Goal: Navigation & Orientation: Find specific page/section

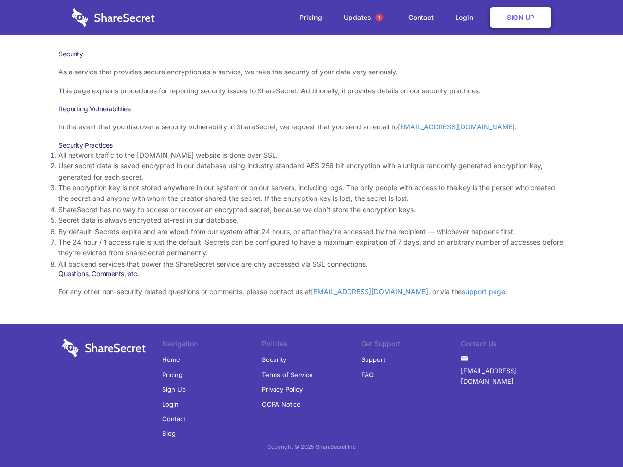
click at [311, 233] on li "By default, Secrets expire and are wiped from our system after 24 hours, or aft…" at bounding box center [311, 231] width 506 height 11
click at [379, 18] on span "1" at bounding box center [379, 18] width 8 height 8
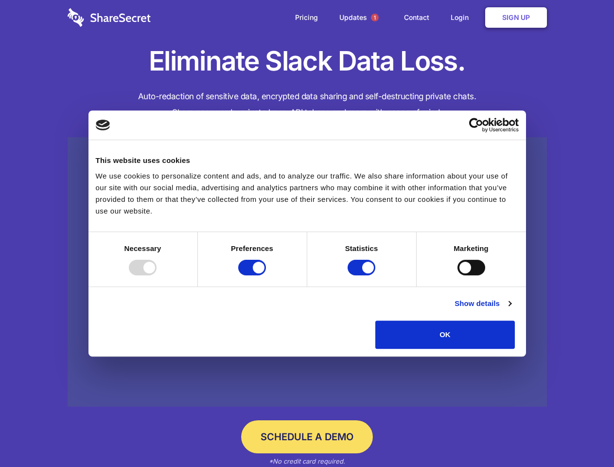
click at [157, 275] on div at bounding box center [143, 268] width 28 height 16
click at [266, 275] on input "Preferences" at bounding box center [252, 268] width 28 height 16
checkbox input "false"
click at [363, 275] on input "Statistics" at bounding box center [362, 268] width 28 height 16
checkbox input "false"
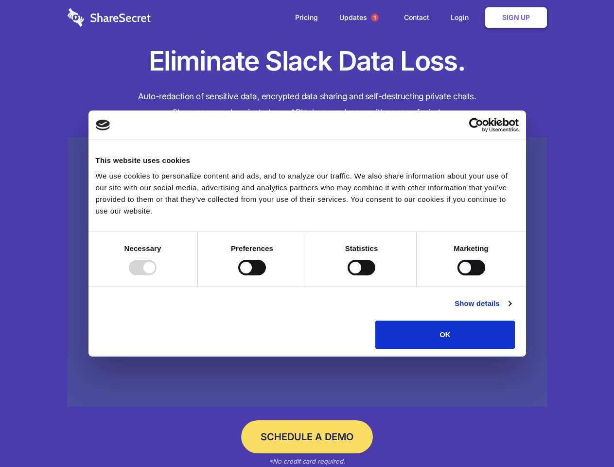
click at [458, 275] on input "Marketing" at bounding box center [472, 268] width 28 height 16
checkbox input "true"
click at [511, 309] on link "Show details" at bounding box center [483, 304] width 56 height 12
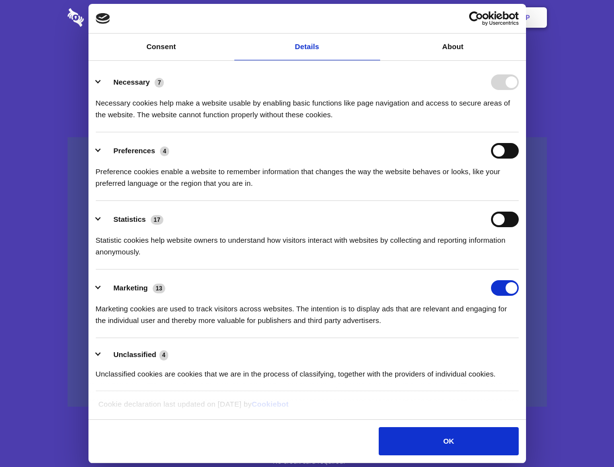
click at [519, 121] on div "Necessary cookies help make a website usable by enabling basic functions like p…" at bounding box center [307, 105] width 423 height 31
click at [374, 18] on span "1" at bounding box center [375, 18] width 8 height 8
